Goal: Task Accomplishment & Management: Use online tool/utility

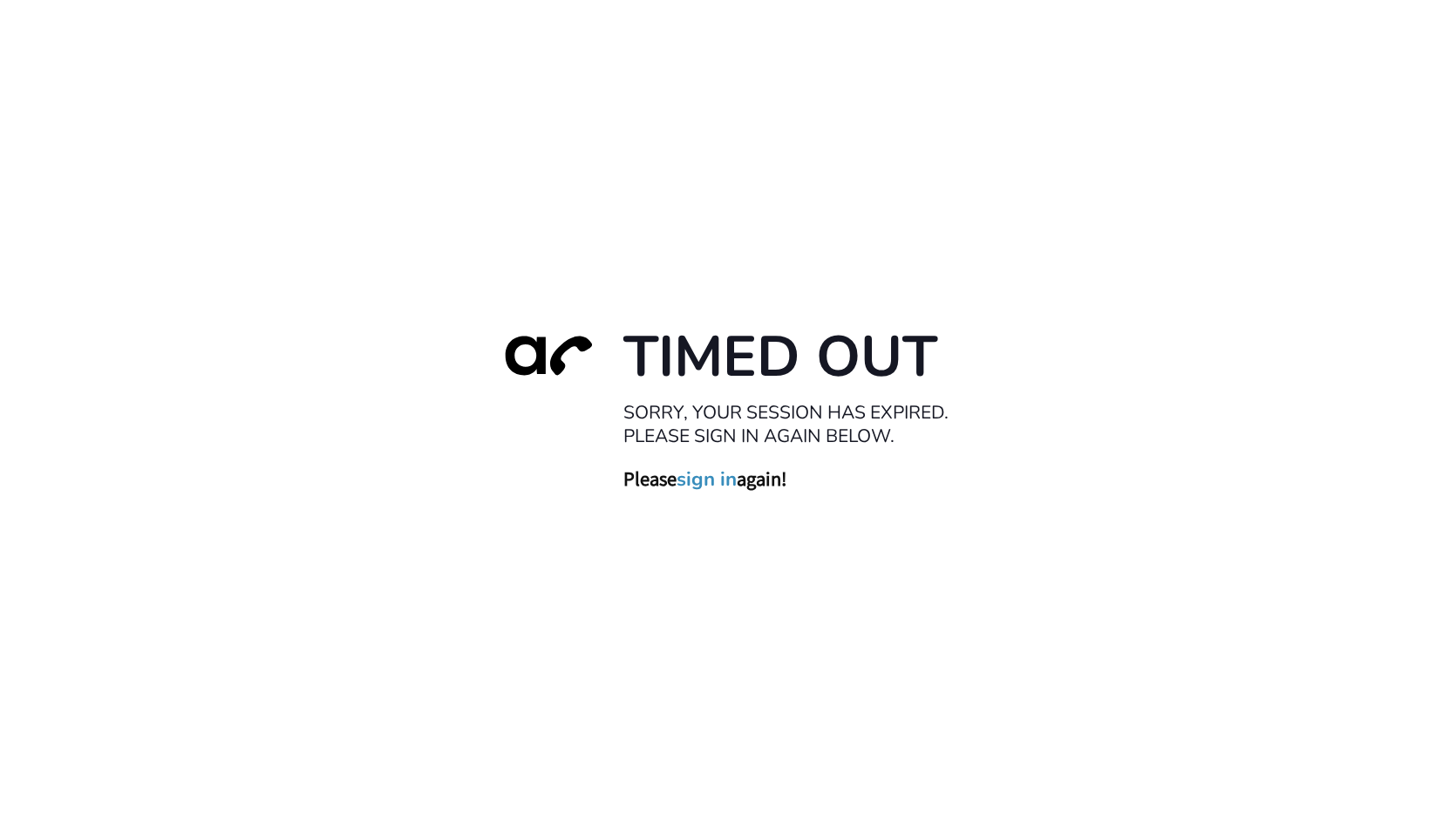
click at [694, 477] on link "sign in" at bounding box center [707, 479] width 60 height 25
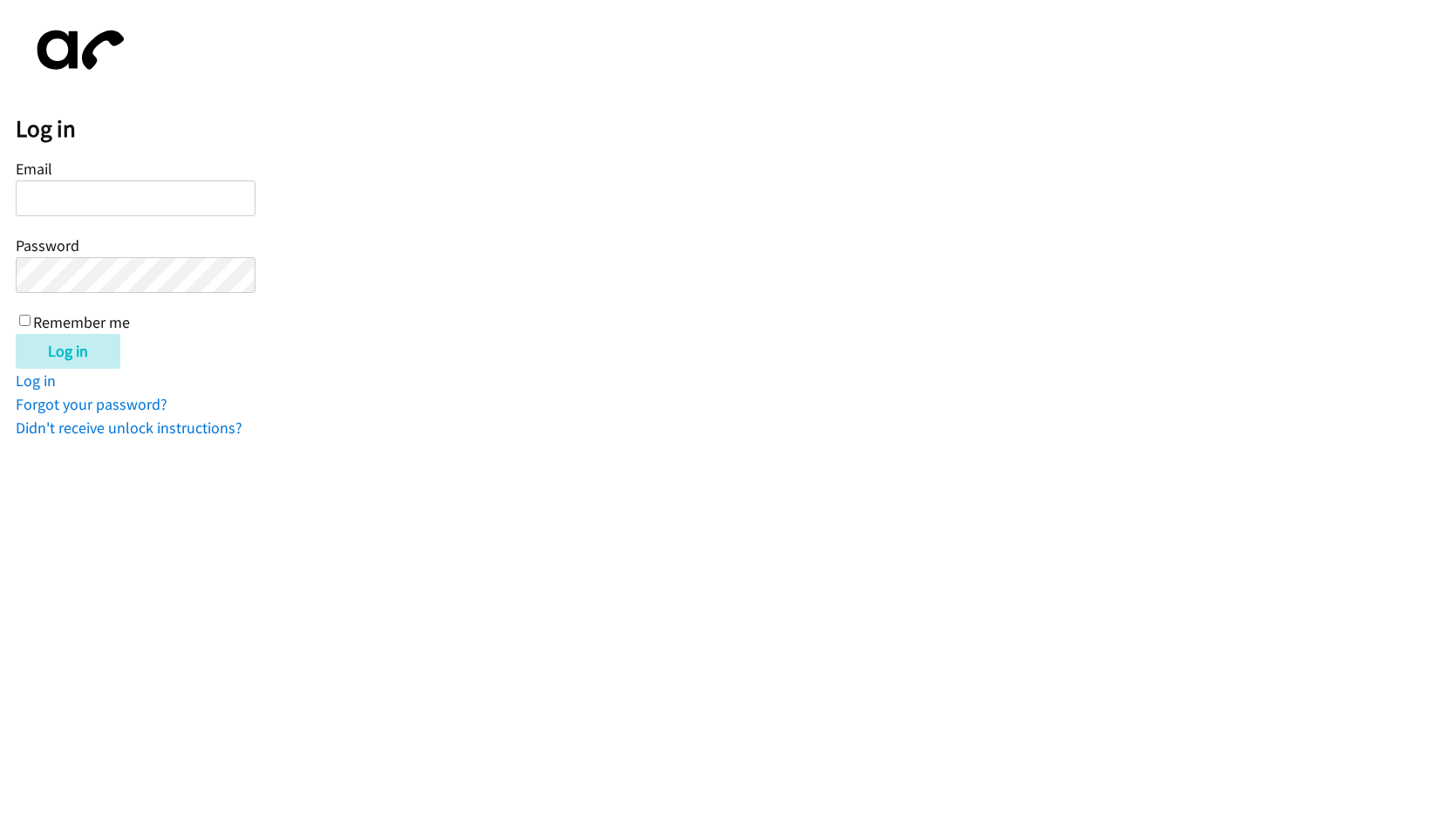
click at [122, 205] on input "Email" at bounding box center [136, 198] width 240 height 36
type input "[EMAIL_ADDRESS][DOMAIN_NAME]"
click at [16, 334] on input "Log in" at bounding box center [67, 351] width 104 height 35
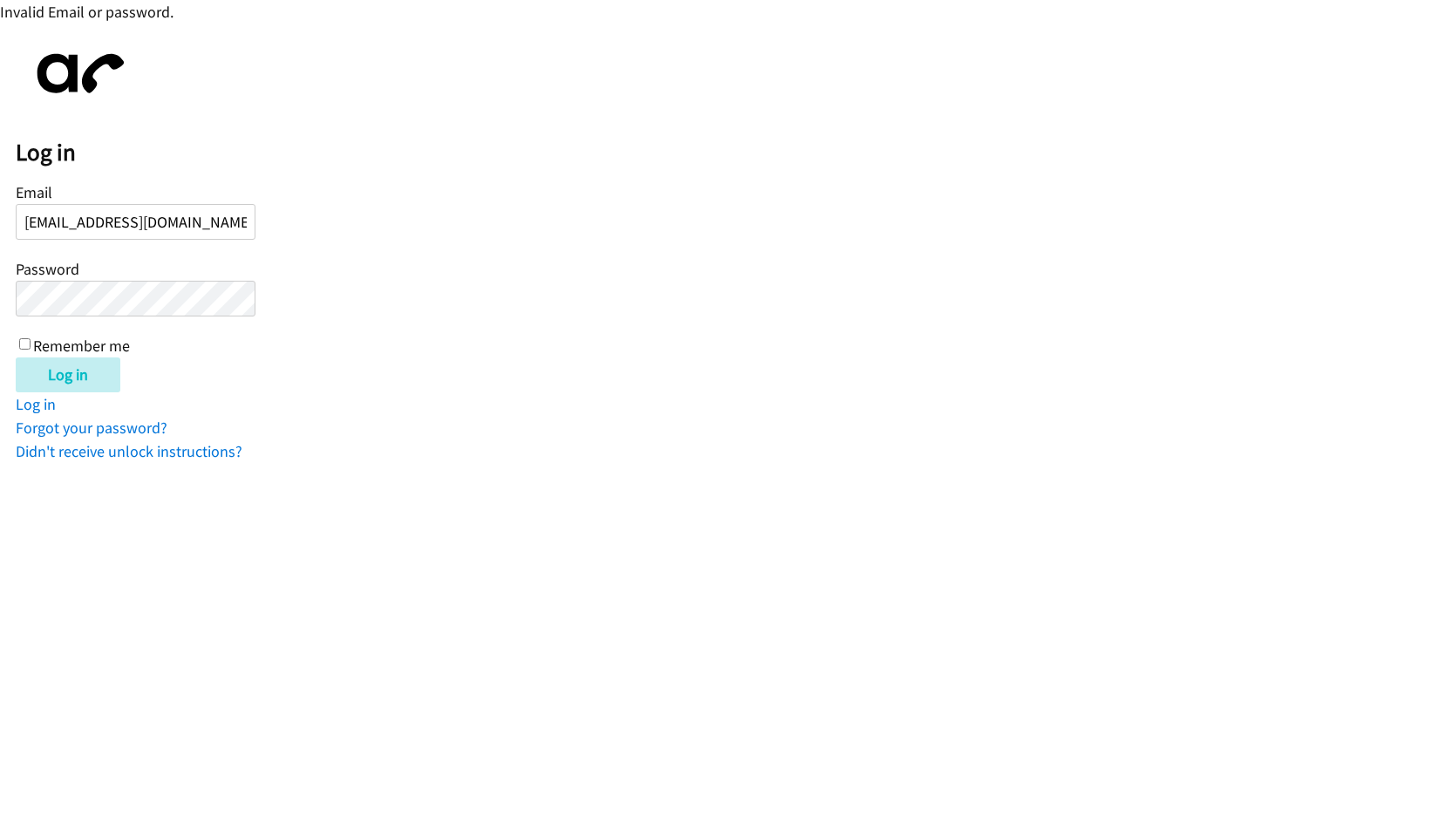
click at [16, 358] on input "Log in" at bounding box center [67, 375] width 104 height 35
